Goal: Task Accomplishment & Management: Complete application form

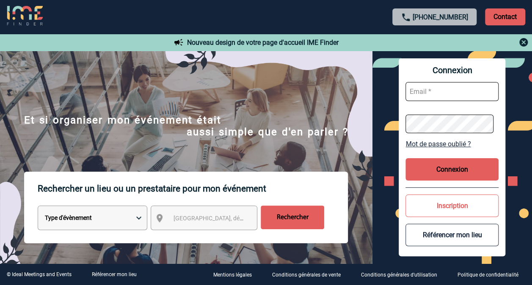
click at [435, 91] on input "text" at bounding box center [452, 91] width 93 height 19
type input "alegoff@solventum.com"
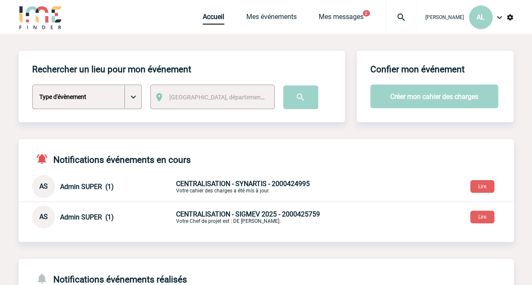
click at [218, 219] on p "CENTRALISATION - SIGMEV 2025 - 2000425759 Votre Chef de projet est : DE CLERCQ …" at bounding box center [275, 217] width 199 height 14
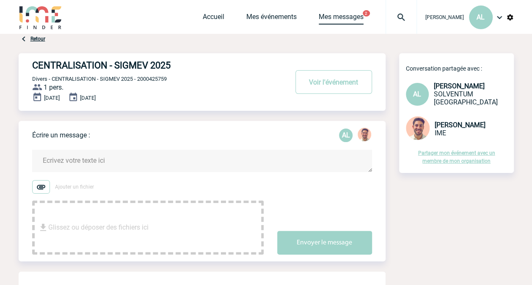
click at [328, 21] on link "Mes messages" at bounding box center [341, 19] width 45 height 12
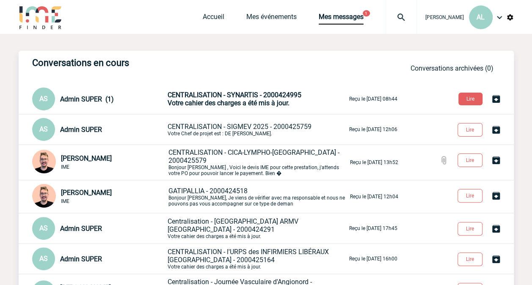
click at [232, 98] on span "CENTRALISATION - SYNARTIS - 2000424995" at bounding box center [235, 95] width 134 height 8
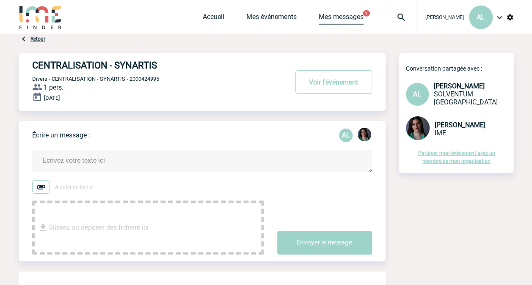
click at [344, 16] on link "Mes messages" at bounding box center [341, 19] width 45 height 12
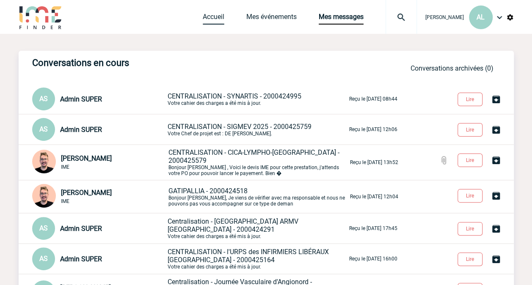
click at [216, 14] on link "Accueil" at bounding box center [214, 19] width 22 height 12
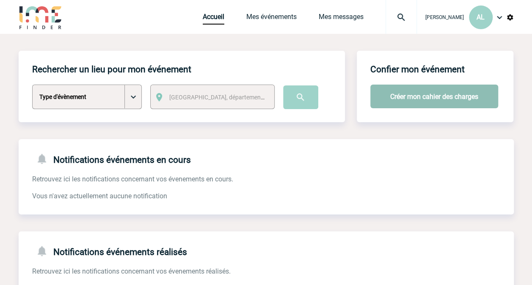
click at [393, 95] on button "Créer mon cahier des charges" at bounding box center [435, 97] width 128 height 24
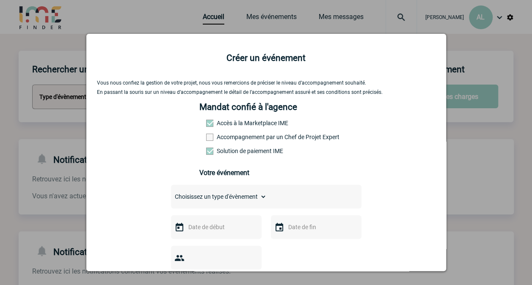
click at [213, 198] on select "Choisissez un type d'évènement Séminaire avec nuitée Séminaire sans nuitée Repa…" at bounding box center [219, 197] width 96 height 12
select select "9"
click at [171, 194] on select "Choisissez un type d'évènement Séminaire avec nuitée Séminaire sans nuitée Repa…" at bounding box center [219, 197] width 96 height 12
click at [191, 233] on input "text" at bounding box center [215, 227] width 58 height 11
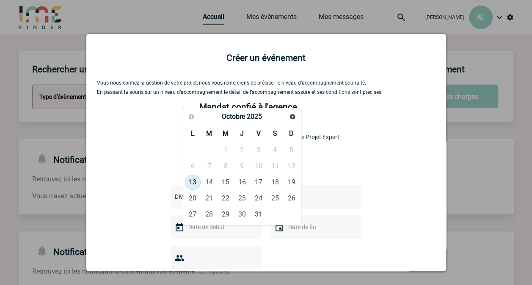
click at [196, 182] on link "13" at bounding box center [193, 182] width 16 height 15
type input "[DATE]"
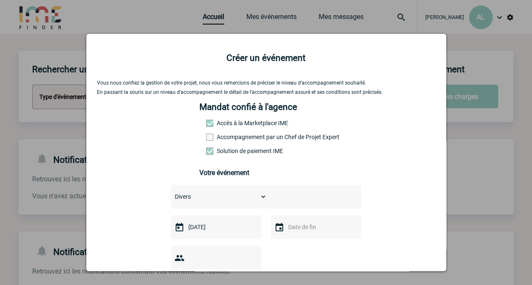
click at [298, 233] on input "text" at bounding box center [315, 227] width 58 height 11
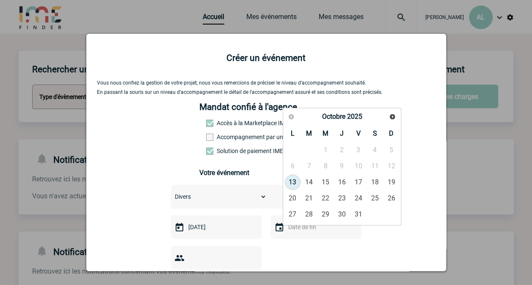
click at [290, 180] on link "13" at bounding box center [293, 182] width 16 height 15
type input "[DATE]"
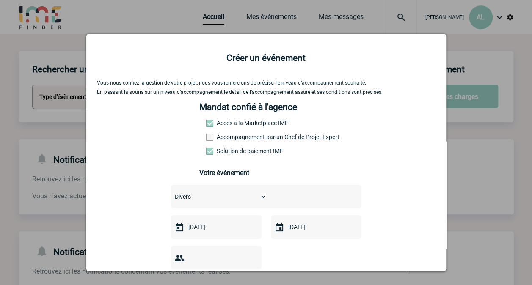
scroll to position [42, 0]
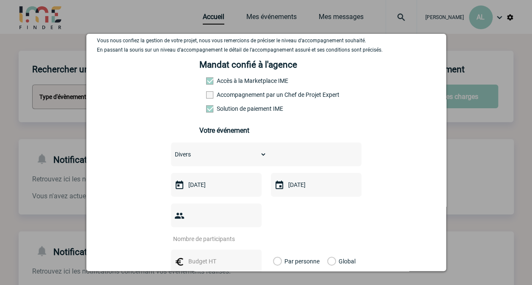
click at [218, 234] on input "number" at bounding box center [211, 239] width 80 height 11
type input "1"
click at [209, 256] on input "text" at bounding box center [215, 261] width 58 height 11
